Goal: Information Seeking & Learning: Check status

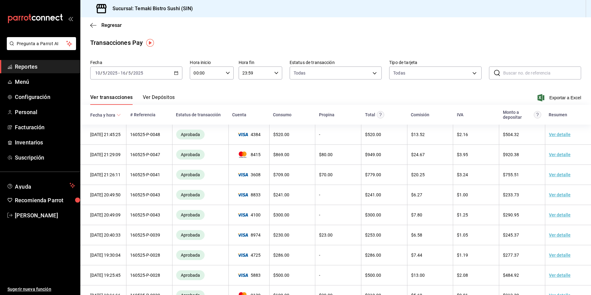
click at [261, 40] on div "Transacciones Pay" at bounding box center [335, 42] width 491 height 9
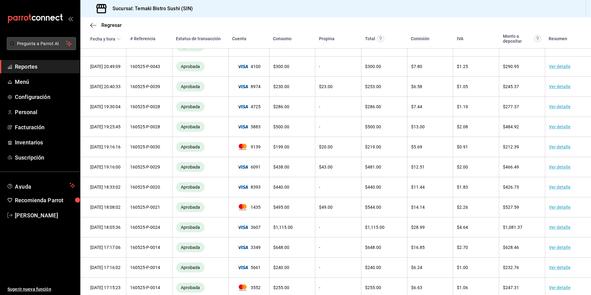
scroll to position [216, 0]
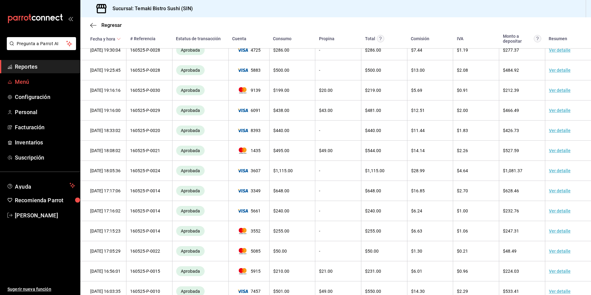
click at [51, 81] on span "Menú" at bounding box center [45, 82] width 60 height 8
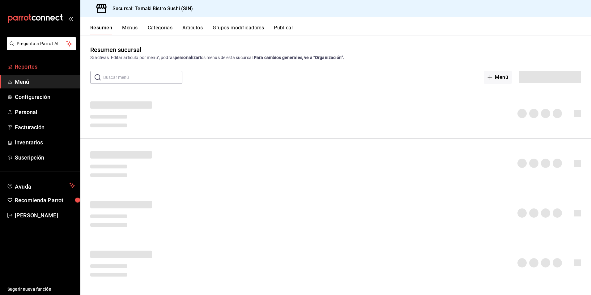
click at [56, 65] on span "Reportes" at bounding box center [45, 66] width 60 height 8
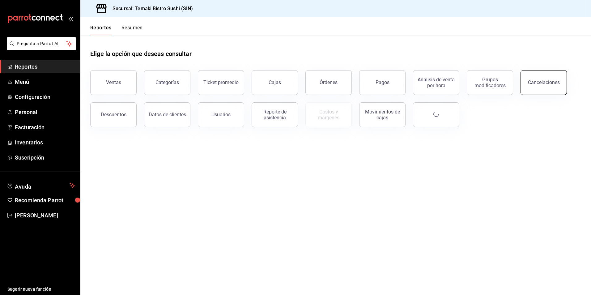
click at [549, 89] on button "Cancelaciones" at bounding box center [544, 82] width 46 height 25
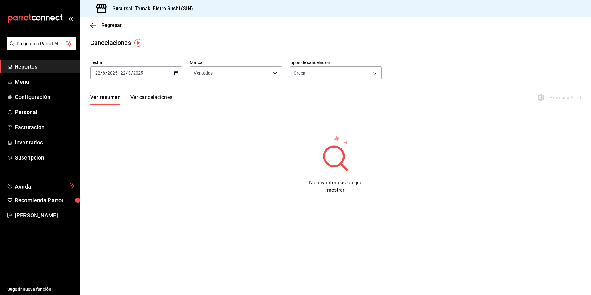
click at [174, 74] on icon "button" at bounding box center [176, 73] width 4 height 4
click at [120, 135] on span "Mes actual" at bounding box center [120, 133] width 48 height 6
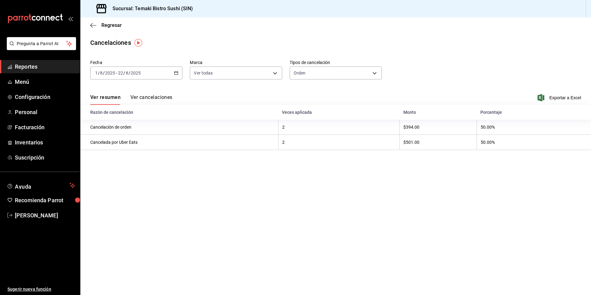
click at [388, 223] on main "Regresar Cancelaciones Fecha [DATE] [DATE] - [DATE] [DATE] Marca Ver todas [obj…" at bounding box center [335, 156] width 511 height 278
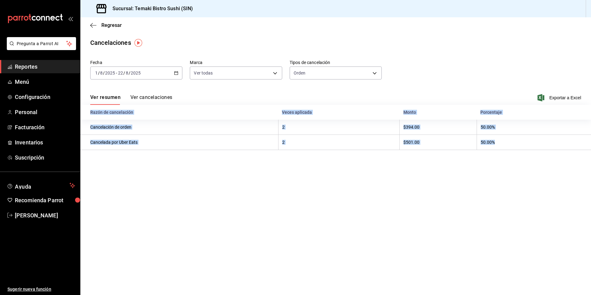
click at [388, 223] on main "Regresar Cancelaciones Fecha [DATE] [DATE] - [DATE] [DATE] Marca Ver todas [obj…" at bounding box center [335, 156] width 511 height 278
drag, startPoint x: 388, startPoint y: 223, endPoint x: 225, endPoint y: 244, distance: 165.0
click at [225, 244] on main "Regresar Cancelaciones Fecha [DATE] [DATE] - [DATE] [DATE] Marca Ver todas [obj…" at bounding box center [335, 156] width 511 height 278
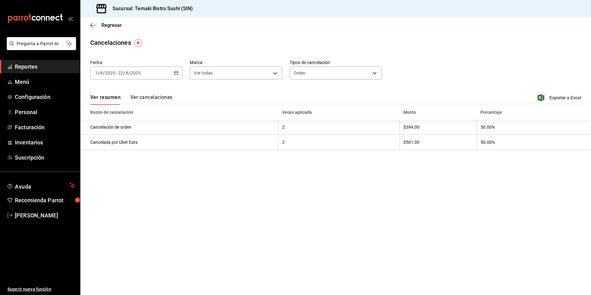
click at [182, 86] on div "Fecha [DATE] [DATE] - [DATE] [DATE] Marca Ver todas [object Object] Tipos de ca…" at bounding box center [335, 72] width 491 height 30
drag, startPoint x: 182, startPoint y: 86, endPoint x: 161, endPoint y: 97, distance: 23.7
click at [161, 97] on button "Ver cancelaciones" at bounding box center [151, 99] width 42 height 11
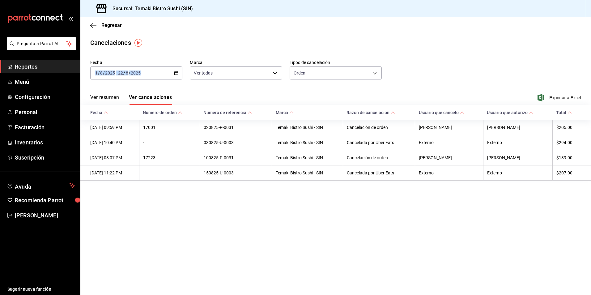
click at [174, 73] on icon "button" at bounding box center [176, 73] width 4 height 4
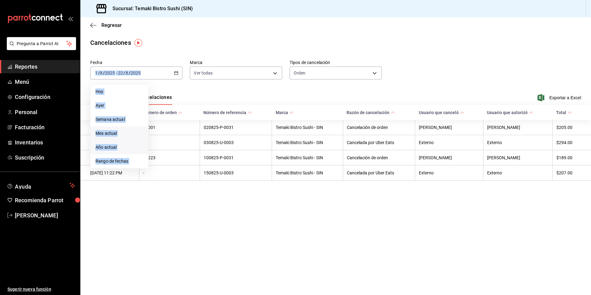
click at [114, 147] on span "Año actual" at bounding box center [120, 147] width 48 height 6
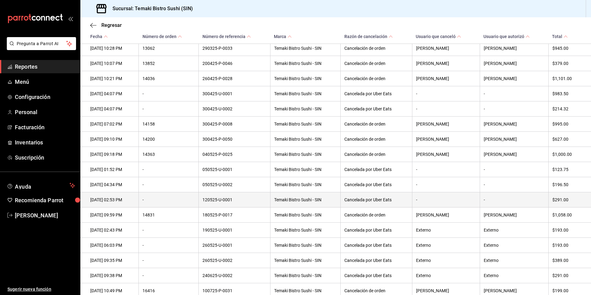
scroll to position [882, 0]
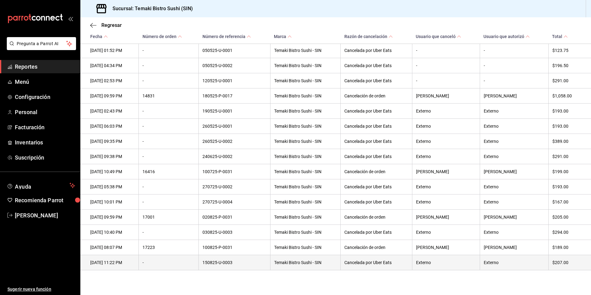
click at [401, 263] on th "Cancelada por Uber Eats" at bounding box center [376, 262] width 71 height 15
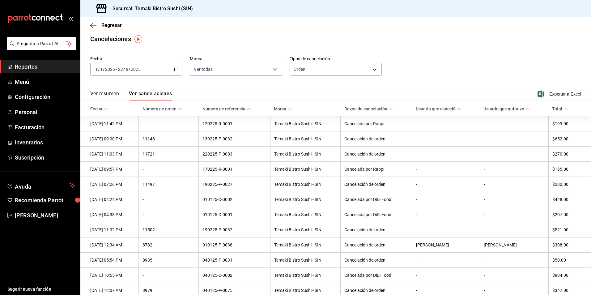
scroll to position [0, 0]
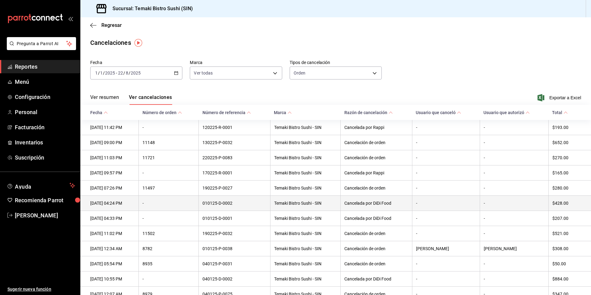
click at [374, 204] on th "Cancelada por DiDi Food" at bounding box center [376, 203] width 71 height 15
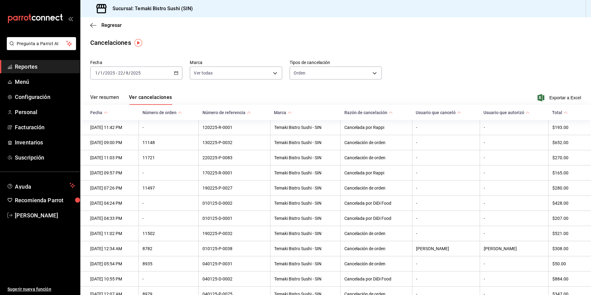
click at [175, 74] on icon "button" at bounding box center [176, 73] width 4 height 4
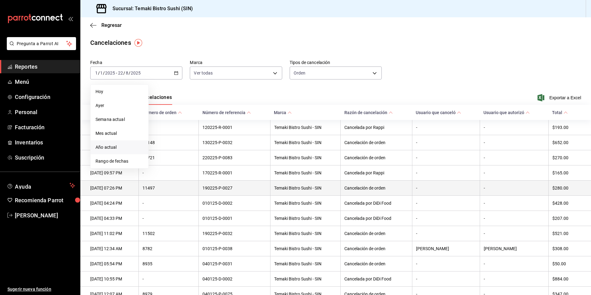
click at [179, 191] on th "11497" at bounding box center [169, 188] width 60 height 15
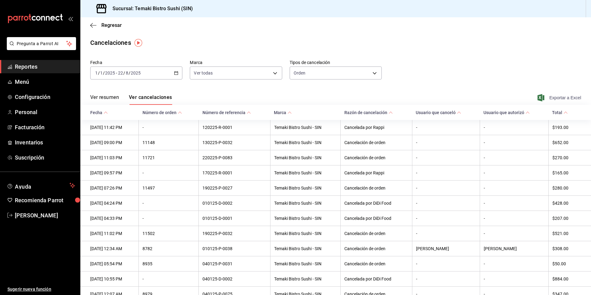
click at [540, 97] on icon "button" at bounding box center [541, 97] width 7 height 7
click at [405, 28] on div "Regresar" at bounding box center [335, 25] width 511 height 16
click at [132, 85] on div "Fecha [DATE] [DATE] - [DATE] [DATE] Marca Ver todas [object Object] Tipos de ca…" at bounding box center [335, 72] width 491 height 30
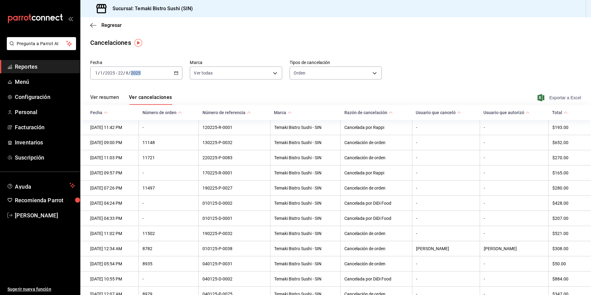
click at [541, 98] on span "Exportar a Excel" at bounding box center [560, 97] width 42 height 7
click at [93, 23] on icon "button" at bounding box center [93, 26] width 6 height 6
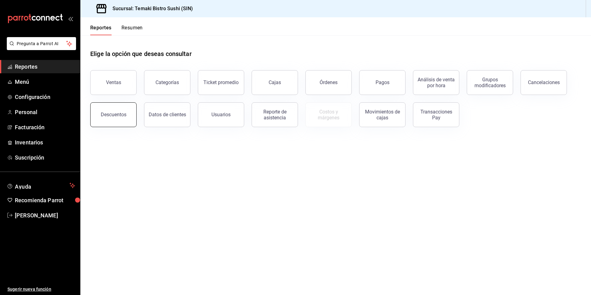
click at [118, 112] on div "Descuentos" at bounding box center [114, 115] width 26 height 6
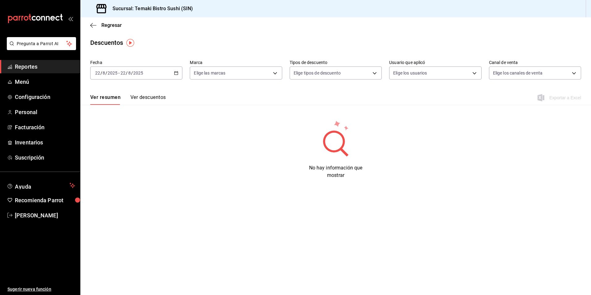
click at [176, 73] on \(Stroke\) "button" at bounding box center [176, 72] width 3 height 0
click at [130, 135] on span "Mes actual" at bounding box center [120, 133] width 48 height 6
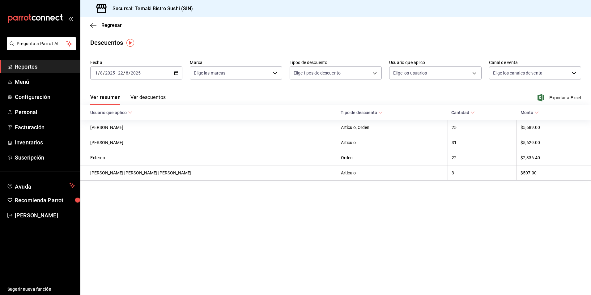
click at [155, 96] on button "Ver descuentos" at bounding box center [147, 99] width 35 height 11
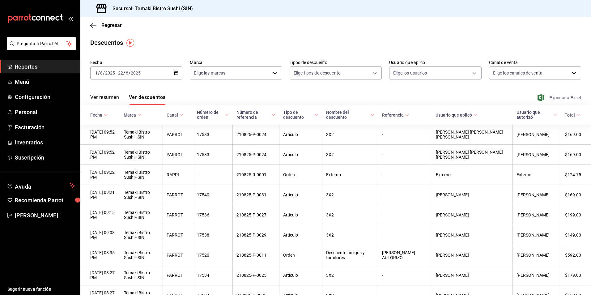
click at [554, 98] on span "Exportar a Excel" at bounding box center [560, 97] width 42 height 7
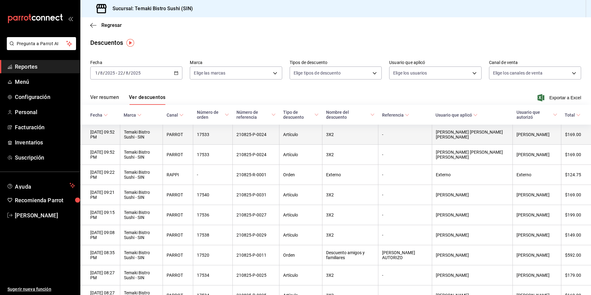
click at [578, 138] on th "$169.00" at bounding box center [576, 135] width 30 height 20
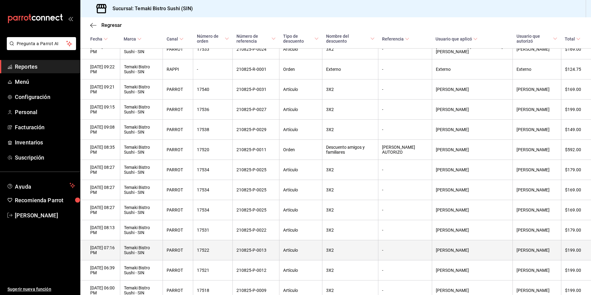
scroll to position [124, 0]
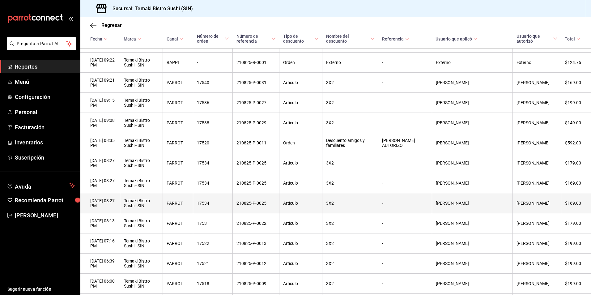
click at [580, 211] on th "$169.00" at bounding box center [576, 203] width 30 height 20
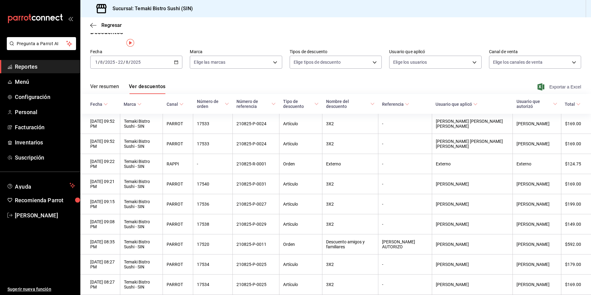
scroll to position [0, 0]
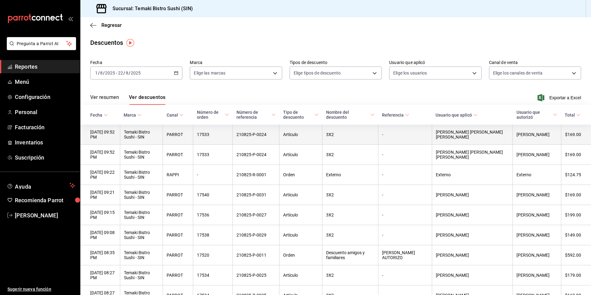
click at [565, 130] on th "$169.00" at bounding box center [576, 135] width 30 height 20
click at [567, 131] on th "$169.00" at bounding box center [576, 135] width 30 height 20
click at [432, 139] on th "-" at bounding box center [405, 135] width 53 height 20
click at [490, 140] on th "[PERSON_NAME] [PERSON_NAME] [PERSON_NAME]" at bounding box center [472, 135] width 81 height 20
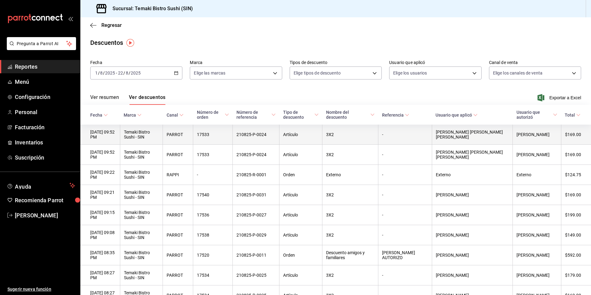
click at [490, 140] on th "[PERSON_NAME] [PERSON_NAME] [PERSON_NAME]" at bounding box center [472, 135] width 81 height 20
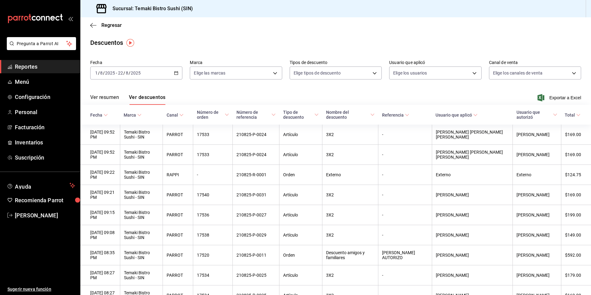
click at [107, 101] on button "Ver resumen" at bounding box center [104, 99] width 29 height 11
